Goal: Task Accomplishment & Management: Use online tool/utility

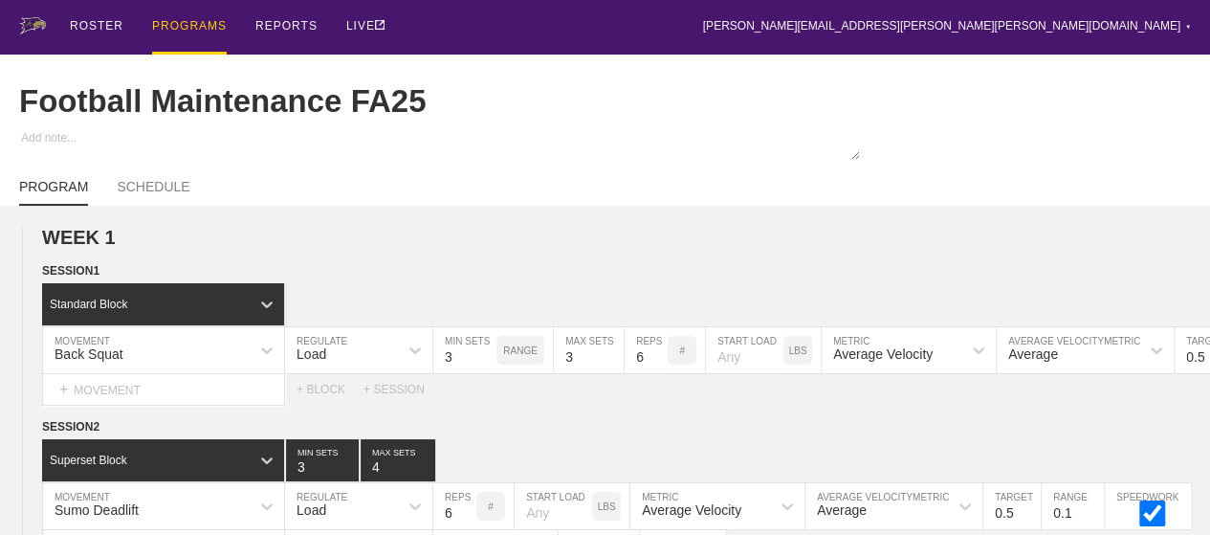
click at [186, 24] on div "PROGRAMS" at bounding box center [189, 27] width 75 height 55
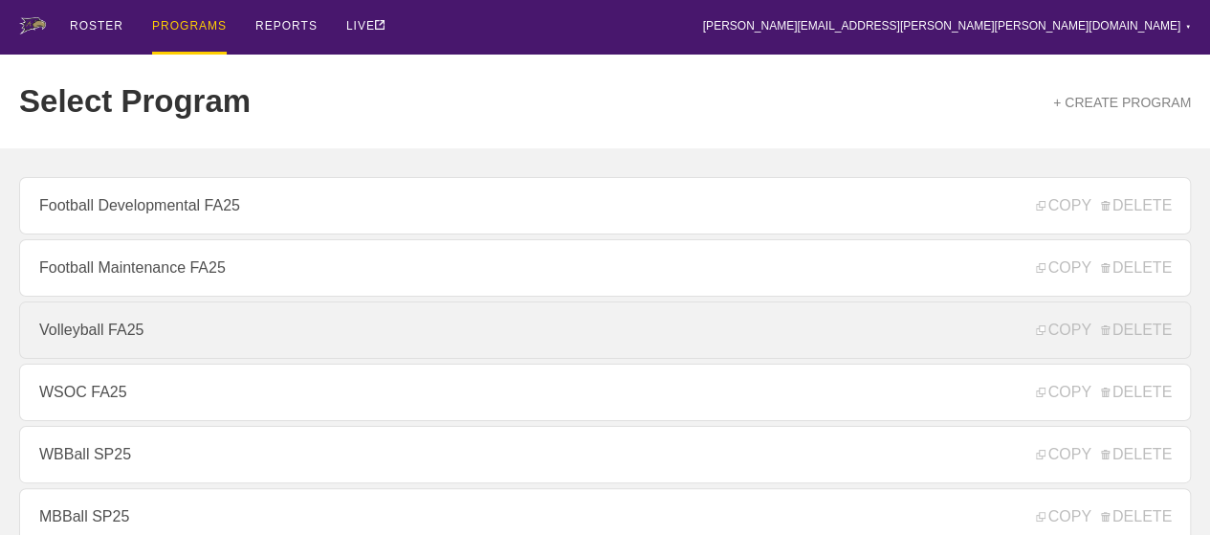
click at [117, 330] on link "Volleyball FA25" at bounding box center [605, 329] width 1172 height 57
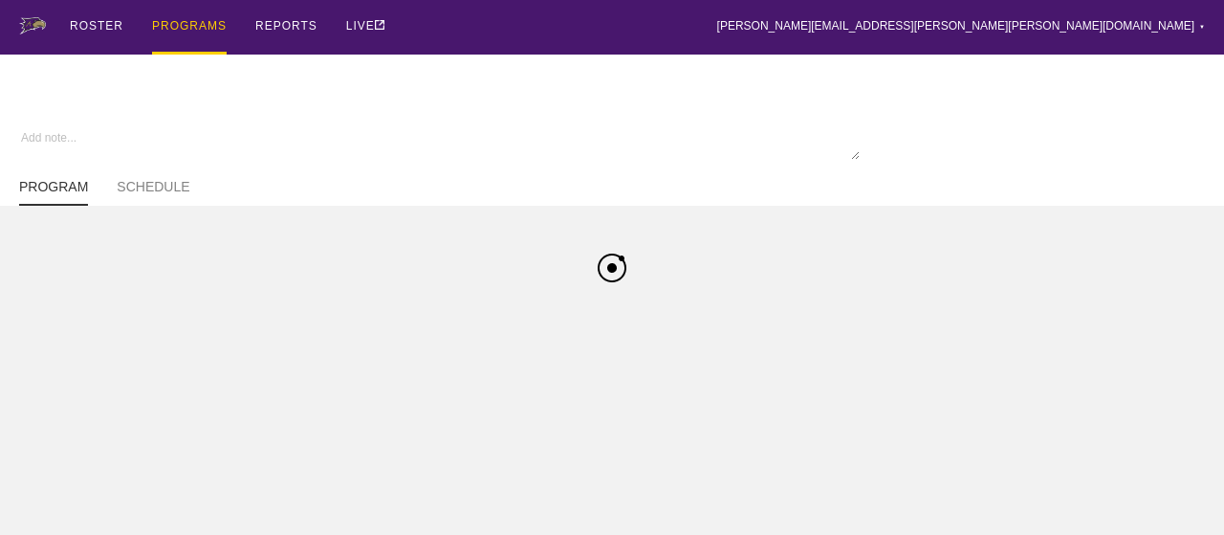
type textarea "x"
type input "Volleyball FA25"
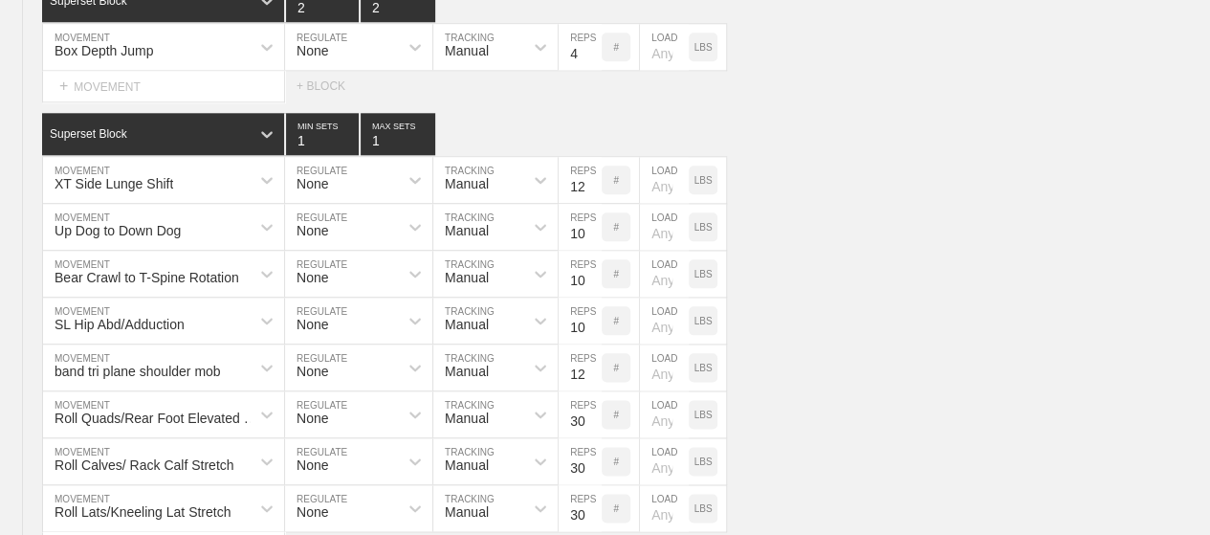
scroll to position [4507, 0]
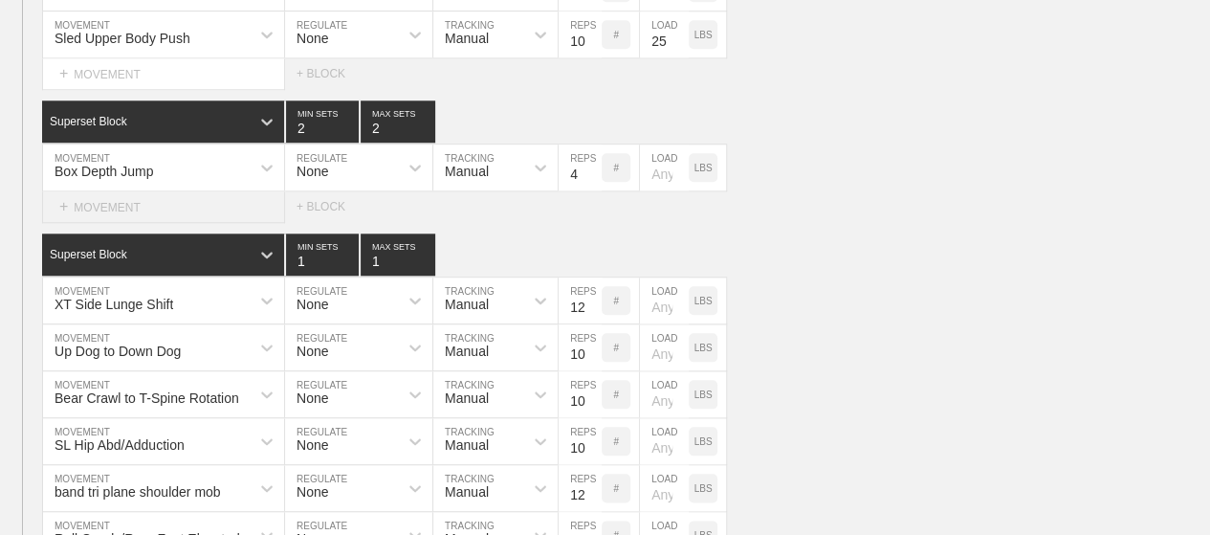
click at [194, 205] on div "+ MOVEMENT" at bounding box center [163, 207] width 243 height 32
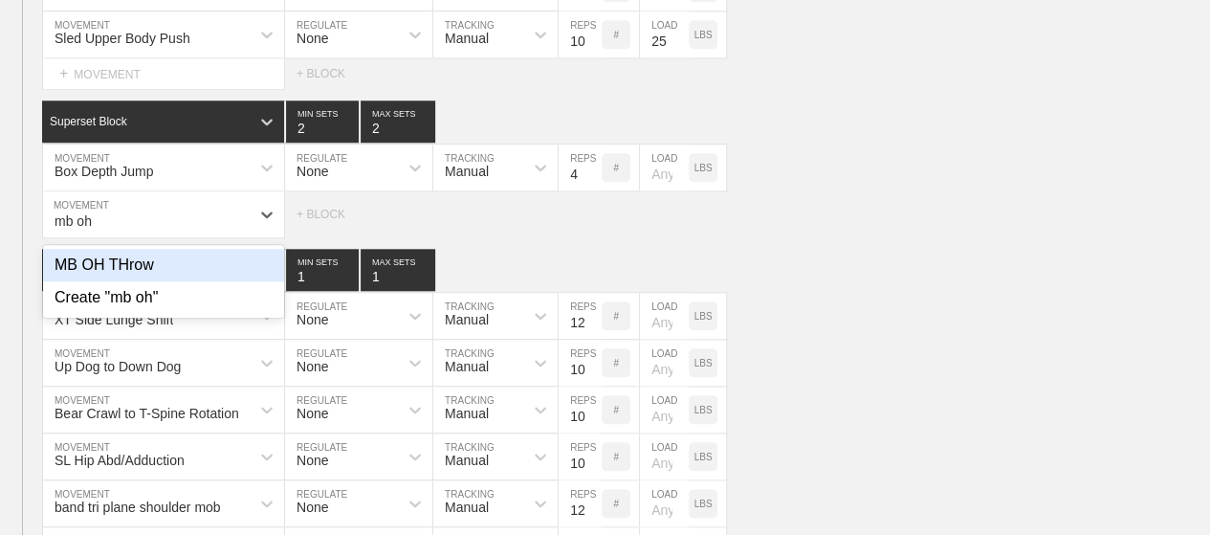
click at [134, 261] on div "MB OH THrow" at bounding box center [163, 265] width 241 height 33
type input "mb oh"
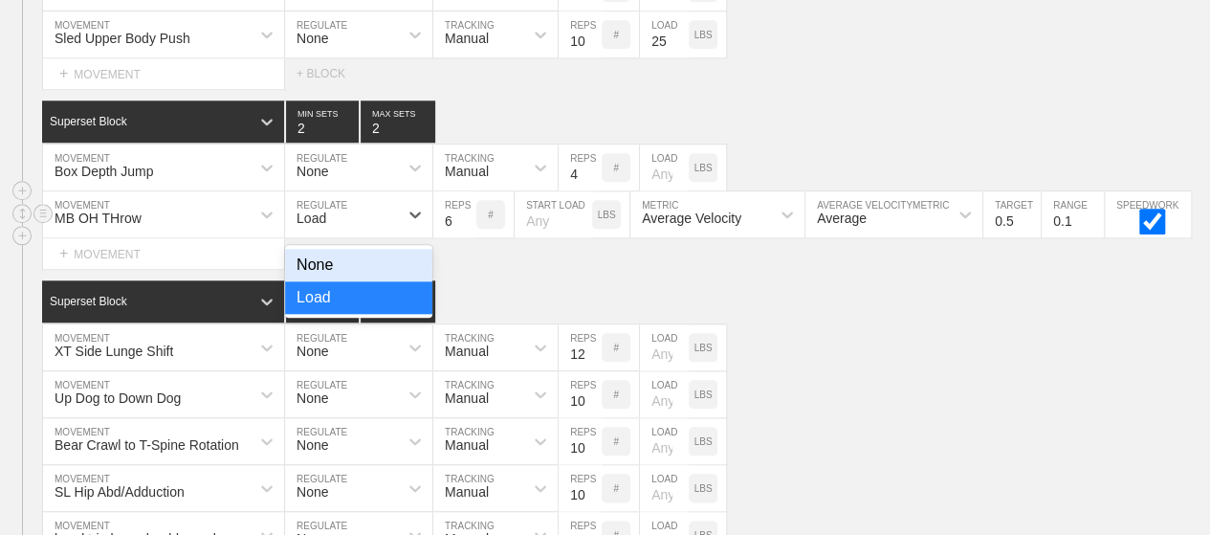
click at [365, 223] on div "Load" at bounding box center [341, 214] width 113 height 33
click at [318, 270] on div "None" at bounding box center [358, 265] width 147 height 33
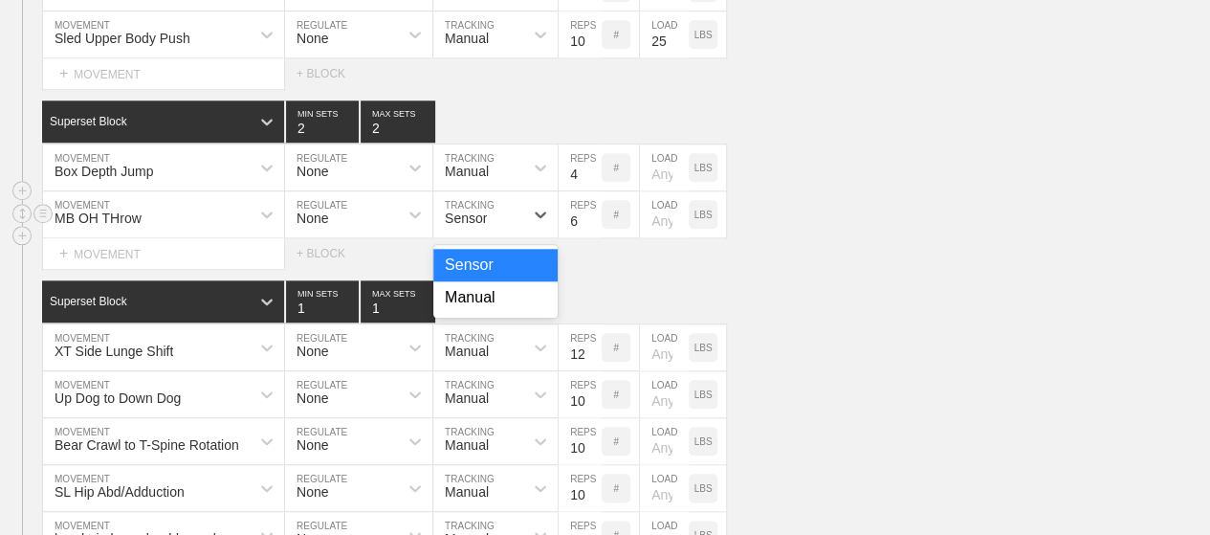
click at [468, 216] on div "Sensor" at bounding box center [466, 217] width 42 height 15
click at [471, 294] on div "Manual" at bounding box center [495, 297] width 124 height 33
click at [816, 223] on div "MB OH THrow MOVEMENT None REGULATE option Manual, selected. 0 results available…" at bounding box center [605, 214] width 1210 height 47
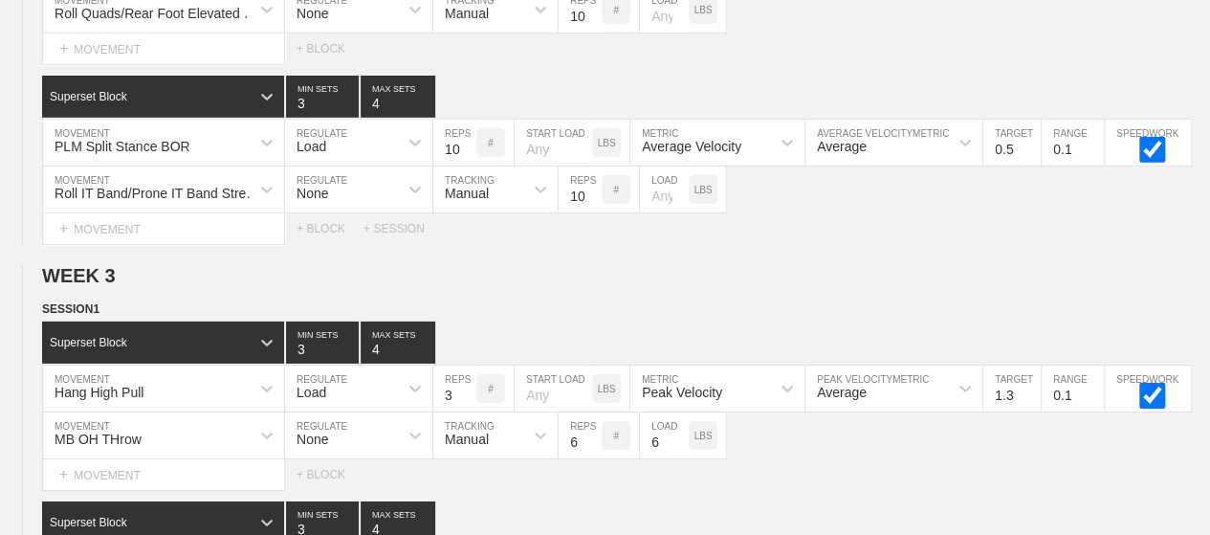
scroll to position [0, 0]
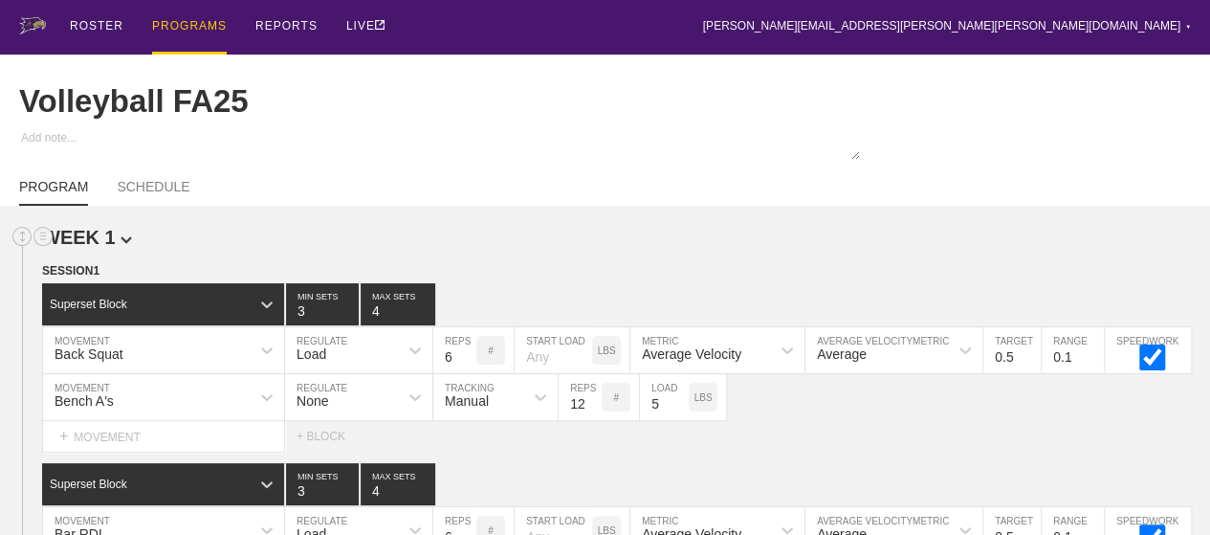
click at [625, 246] on h2 "WEEK 1" at bounding box center [626, 238] width 1168 height 22
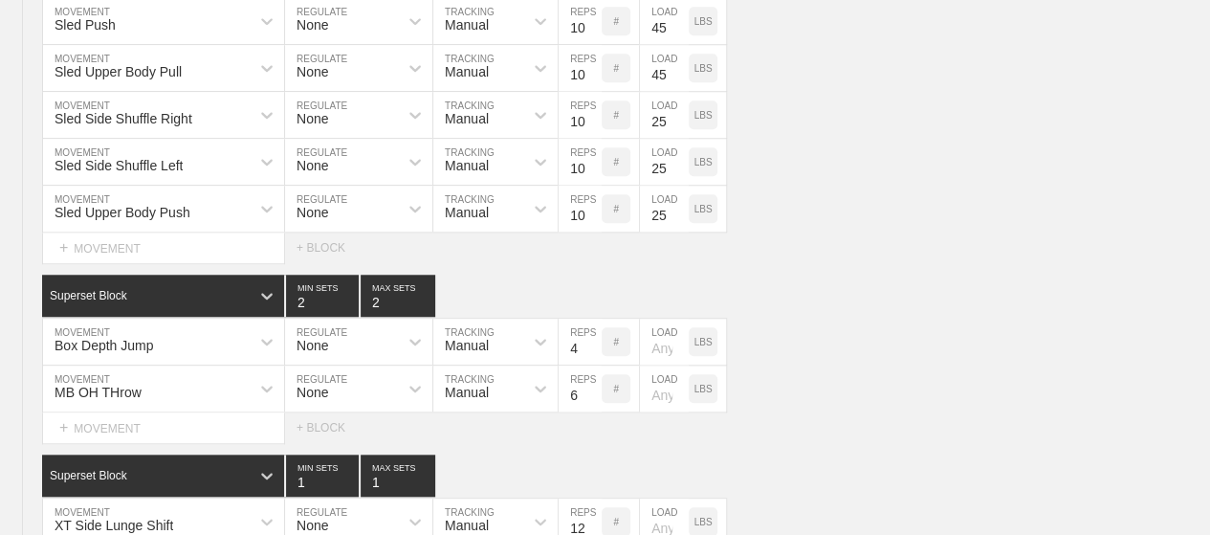
scroll to position [4304, 0]
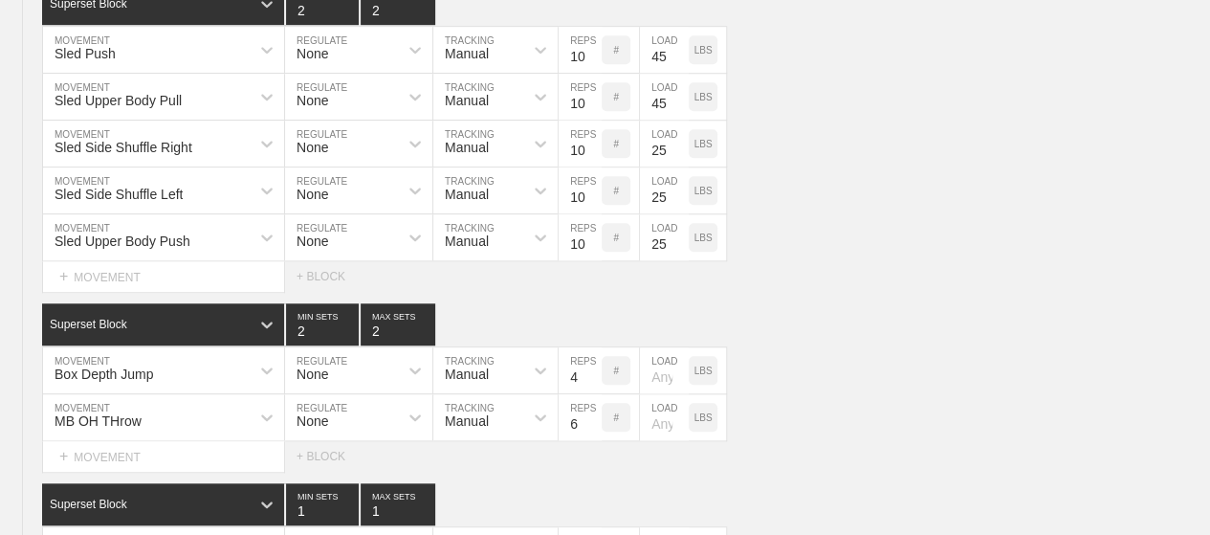
click at [574, 422] on input "6" at bounding box center [580, 417] width 43 height 46
type input "5"
click at [1011, 187] on div "Sled Side Shuffle Left MOVEMENT None REGULATE Manual TRACKING 10 REPS # 25 LOAD…" at bounding box center [605, 190] width 1210 height 47
